Goal: Transaction & Acquisition: Purchase product/service

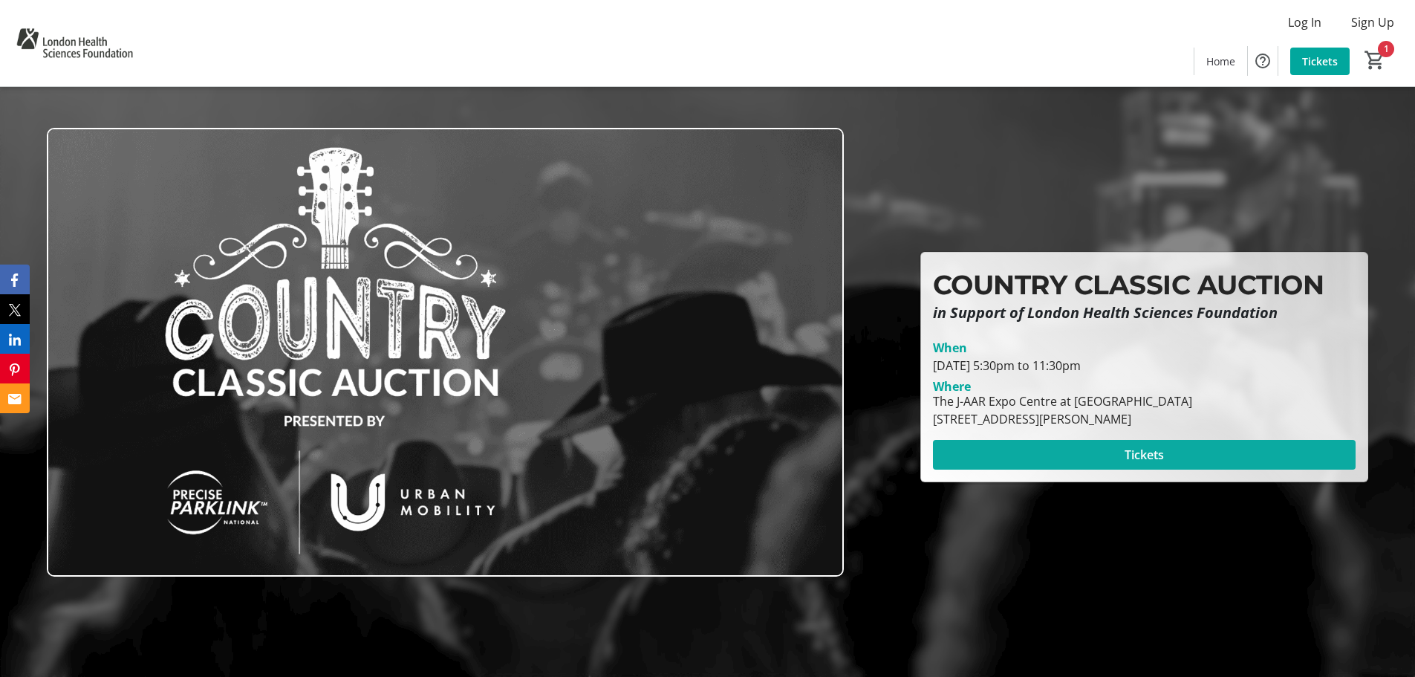
click at [1169, 449] on span at bounding box center [1144, 455] width 423 height 36
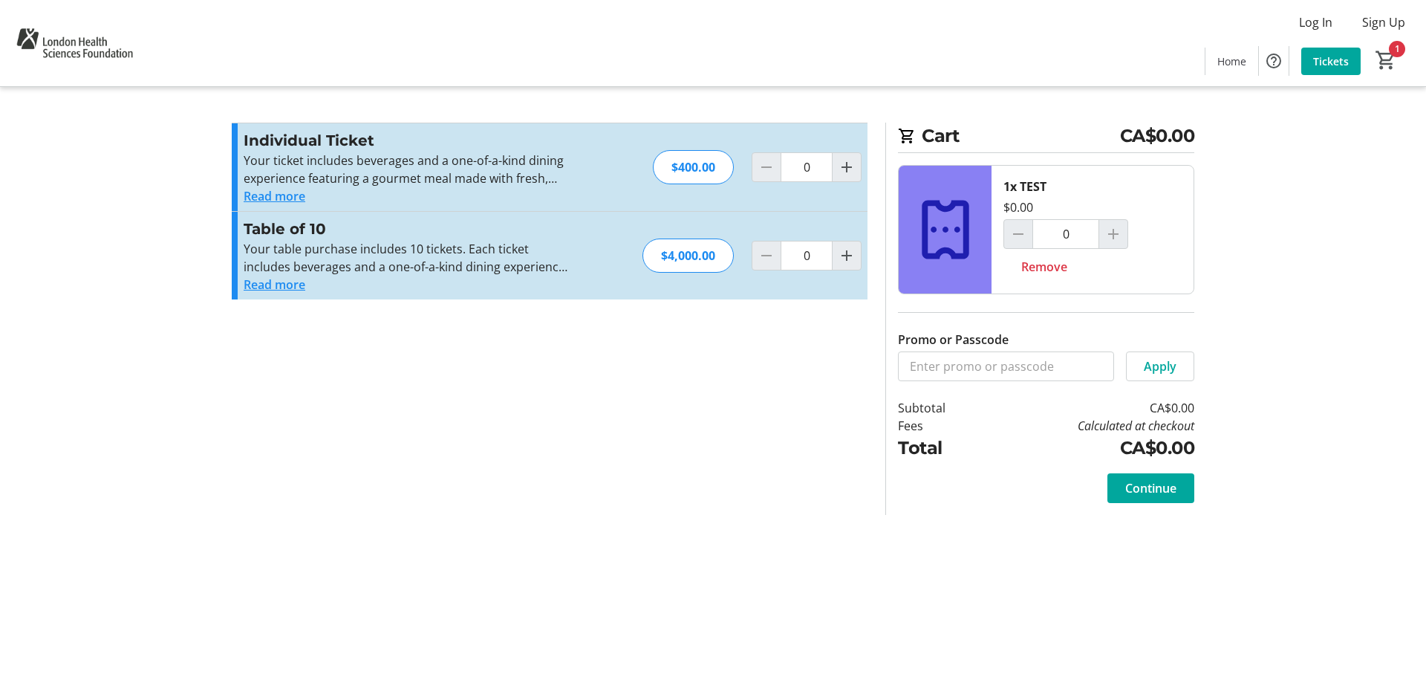
click at [549, 444] on section "Promo or Passcode Apply Individual Ticket Your ticket includes beverages and a …" at bounding box center [550, 319] width 654 height 392
click at [278, 199] on button "Read more" at bounding box center [275, 196] width 62 height 18
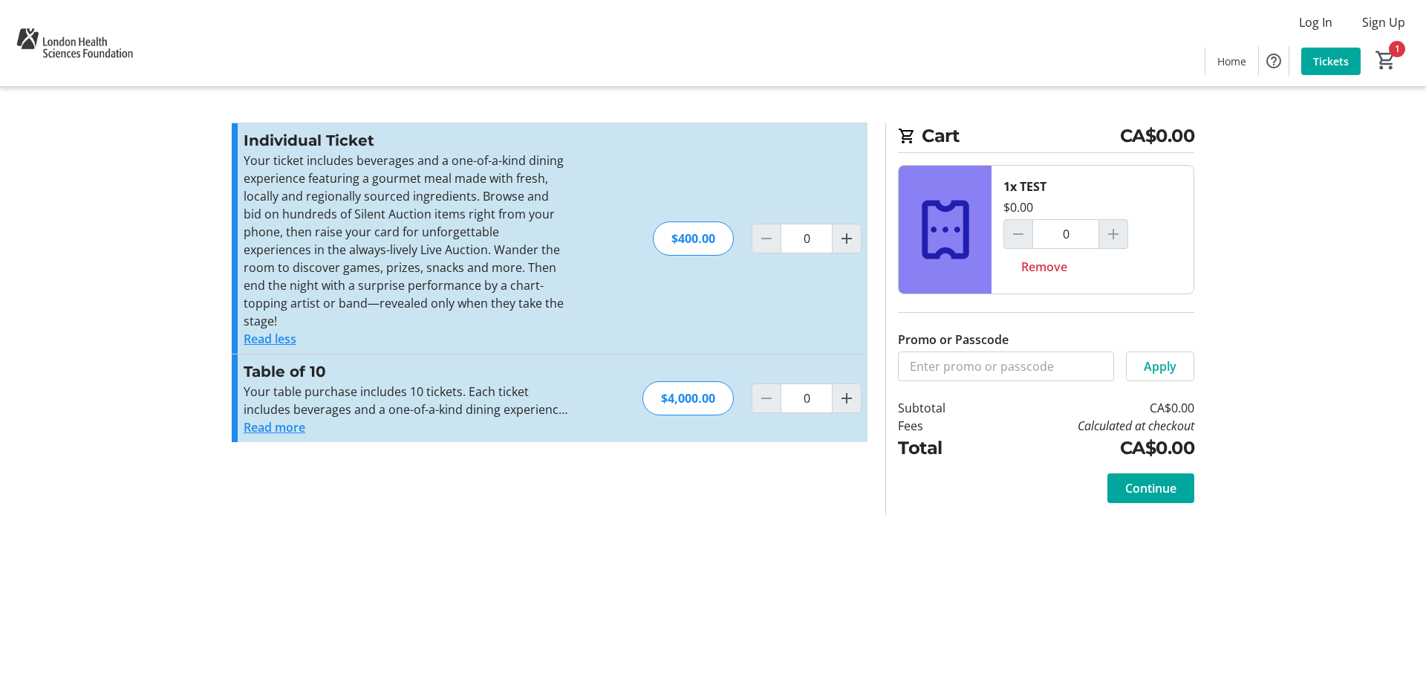
click at [284, 418] on button "Read more" at bounding box center [275, 427] width 62 height 18
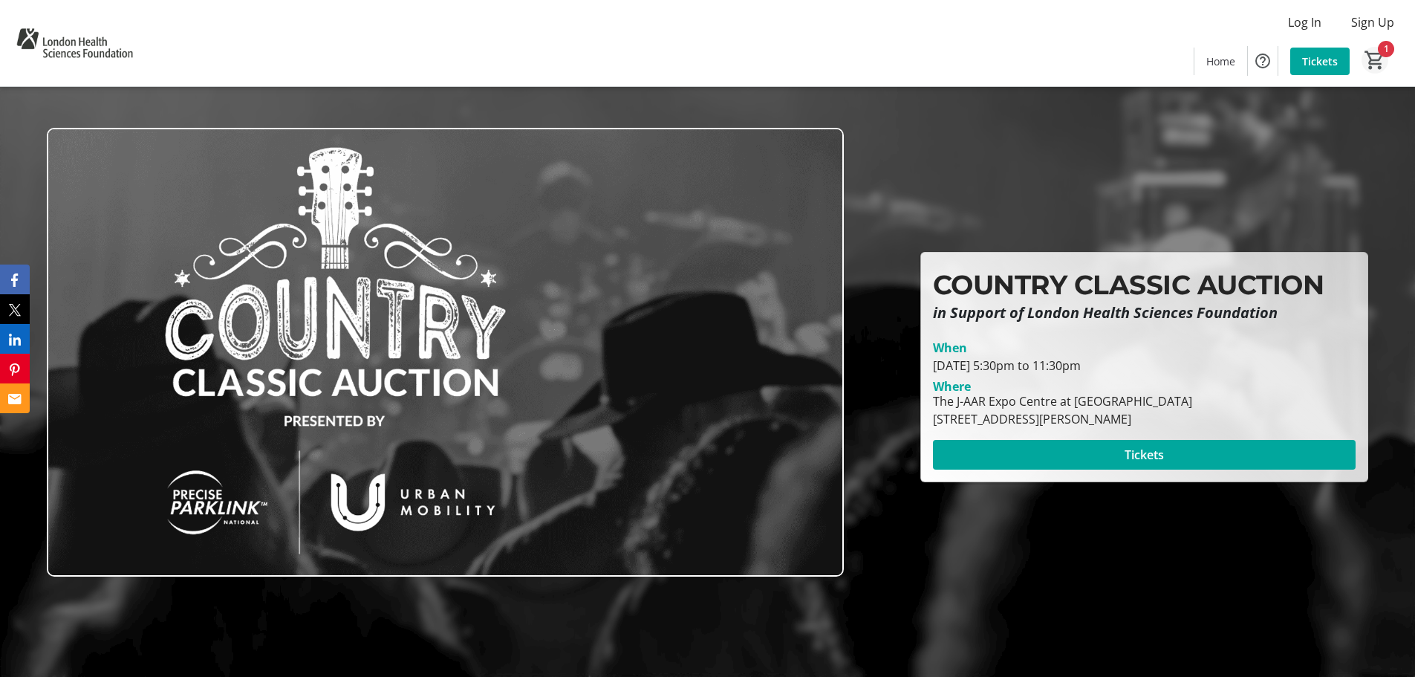
click at [1374, 58] on mat-icon "1" at bounding box center [1375, 60] width 22 height 22
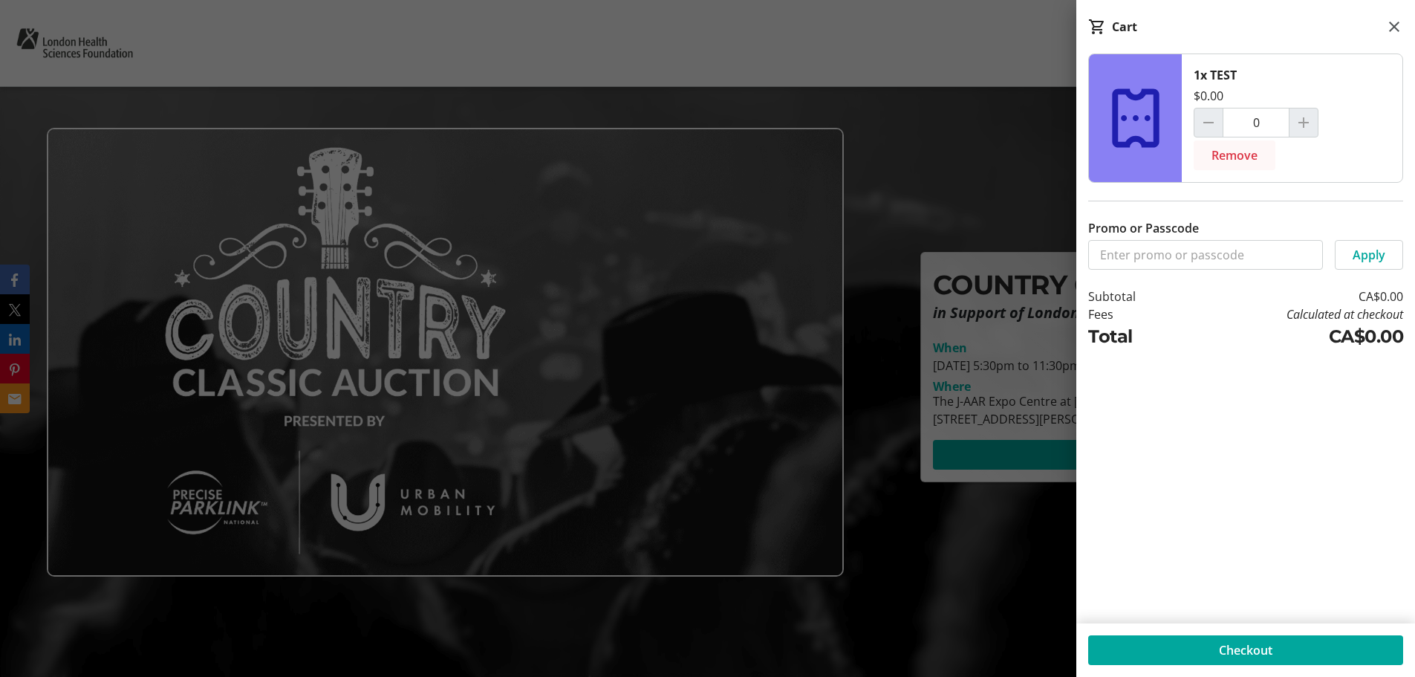
click at [1231, 154] on span "Remove" at bounding box center [1234, 155] width 46 height 18
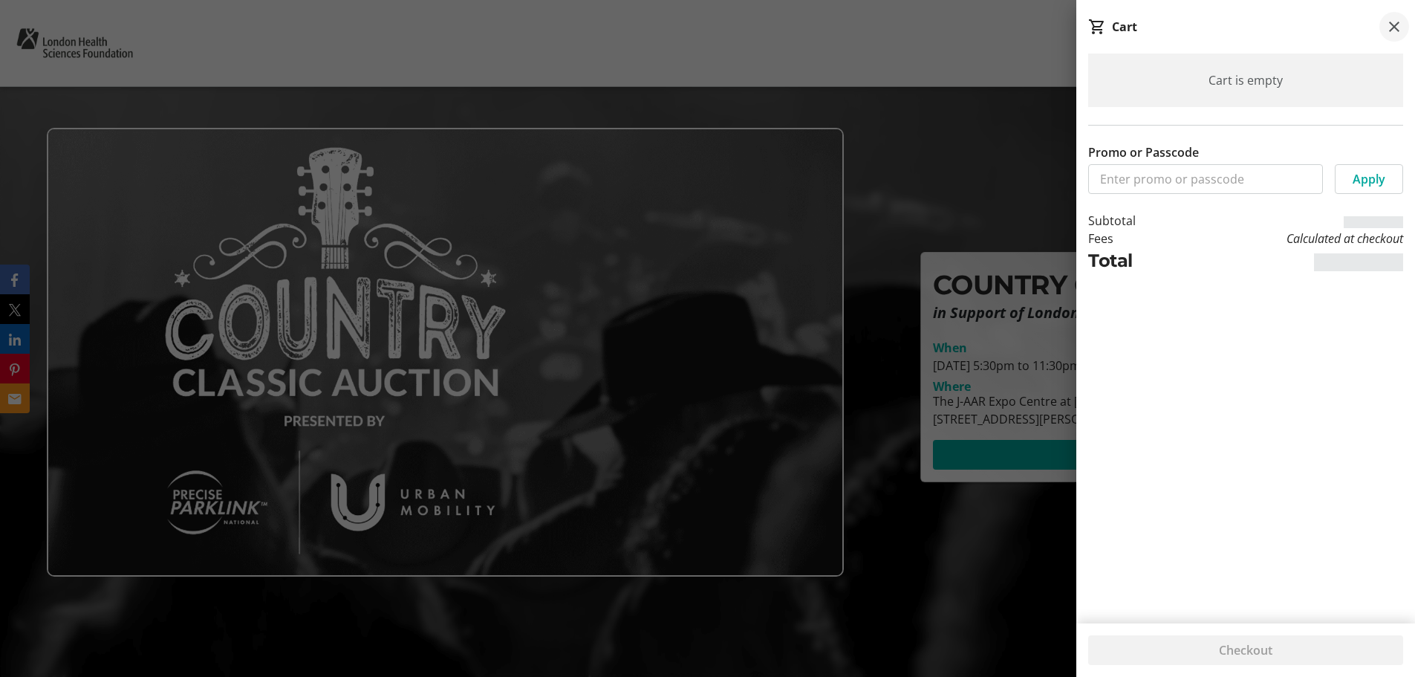
click at [1405, 19] on span at bounding box center [1394, 27] width 30 height 30
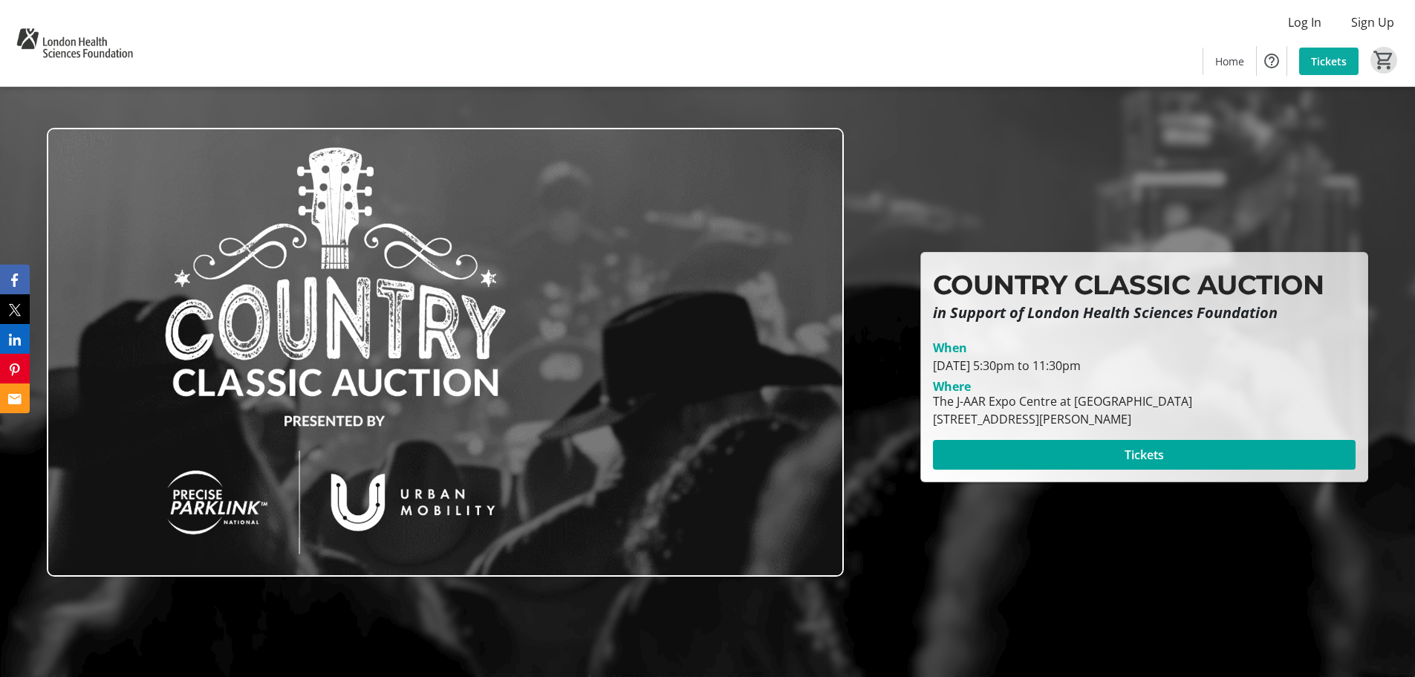
click at [1314, 65] on span "Tickets" at bounding box center [1329, 61] width 36 height 16
